Goal: Find specific page/section: Find specific page/section

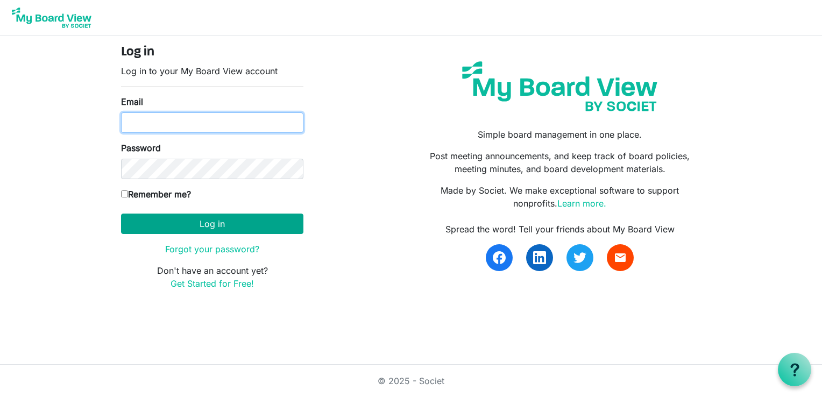
type input "psalmfive@gmail.com"
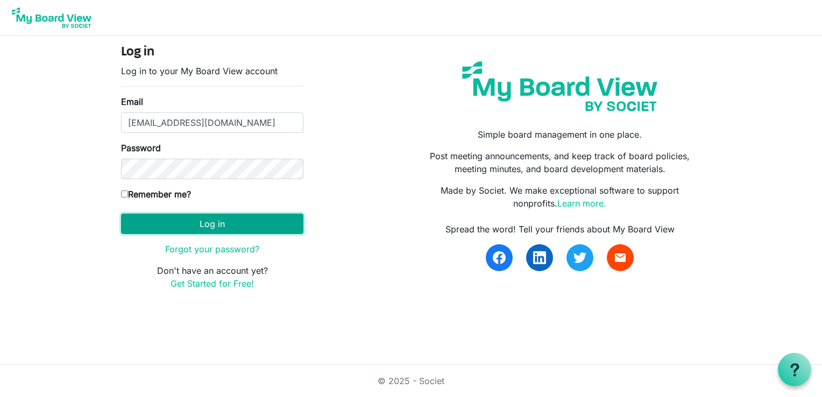
click at [231, 222] on button "Log in" at bounding box center [212, 224] width 182 height 20
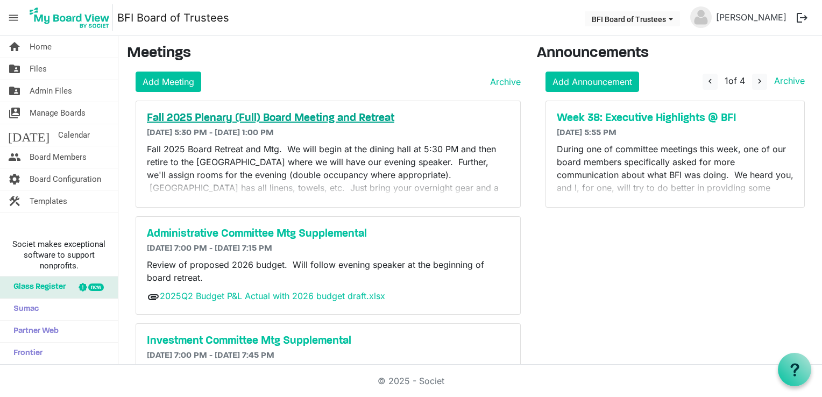
click at [328, 118] on h5 "Fall 2025 Plenary (Full) Board Meeting and Retreat" at bounding box center [328, 118] width 363 height 13
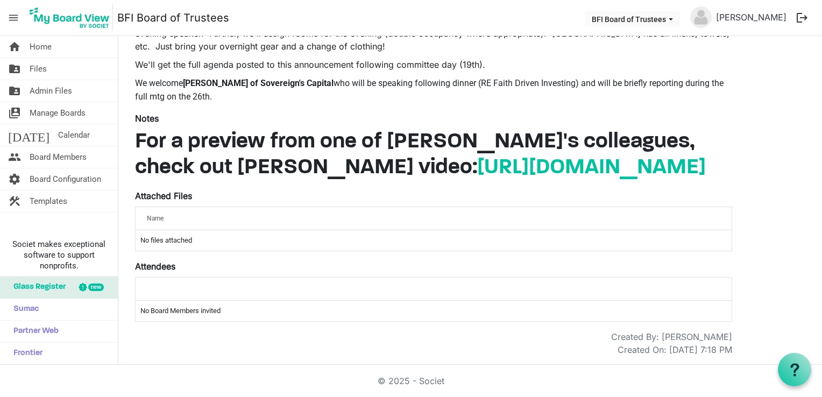
scroll to position [204, 0]
